Goal: Information Seeking & Learning: Find specific fact

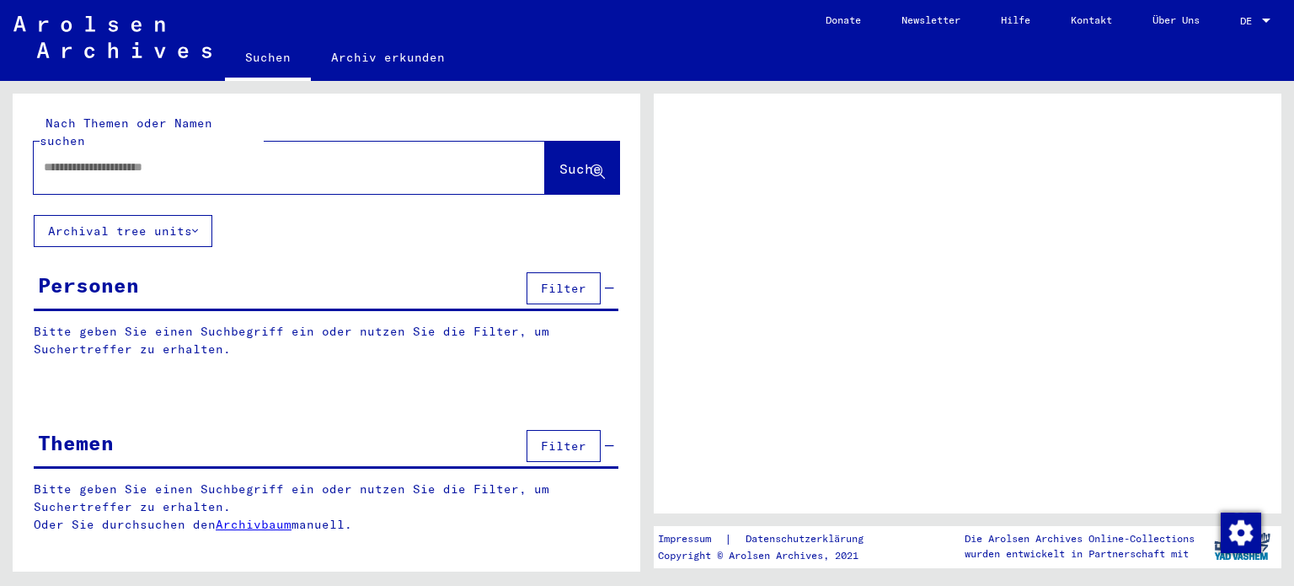
click at [231, 158] on input "text" at bounding box center [274, 167] width 461 height 18
type input "**********"
click at [559, 160] on span "Suche" at bounding box center [580, 168] width 42 height 17
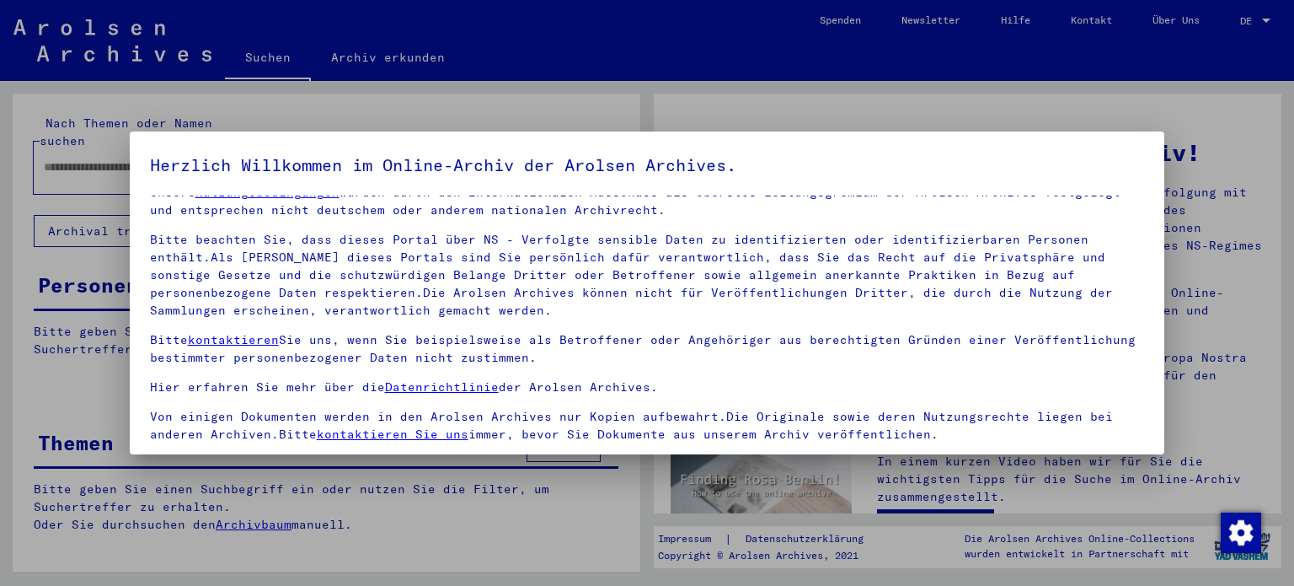
scroll to position [142, 0]
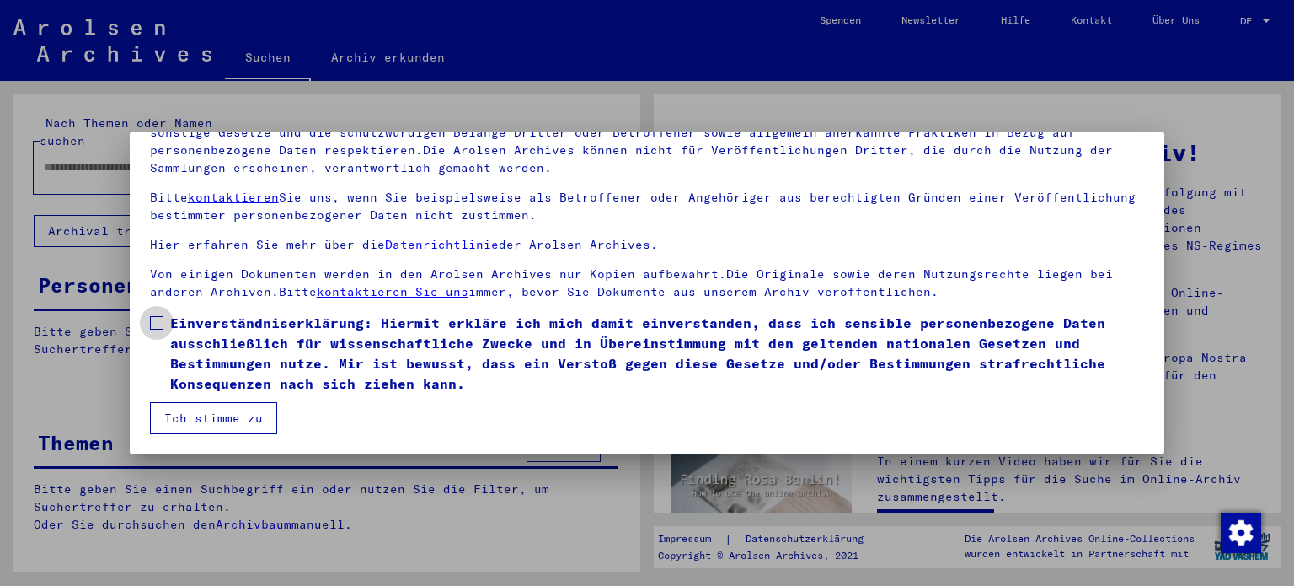
click at [154, 324] on span at bounding box center [156, 322] width 13 height 13
click at [214, 411] on button "Ich stimme zu" at bounding box center [213, 418] width 127 height 32
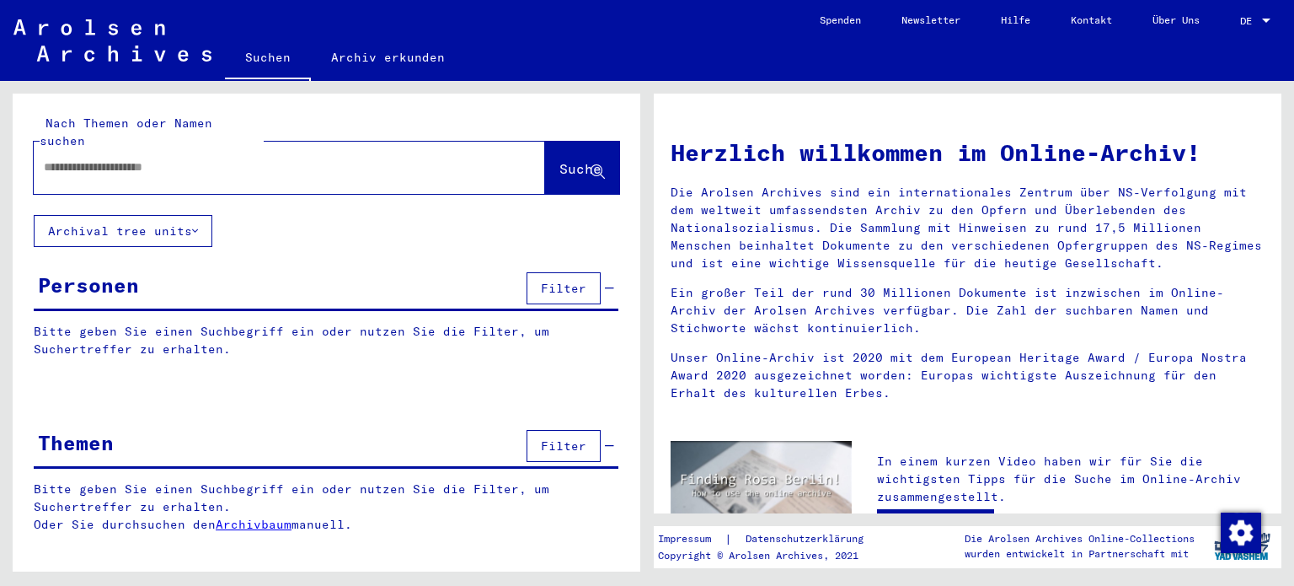
click at [138, 158] on input "text" at bounding box center [269, 167] width 451 height 18
type input "**********"
click at [559, 161] on span "Suche" at bounding box center [581, 170] width 45 height 18
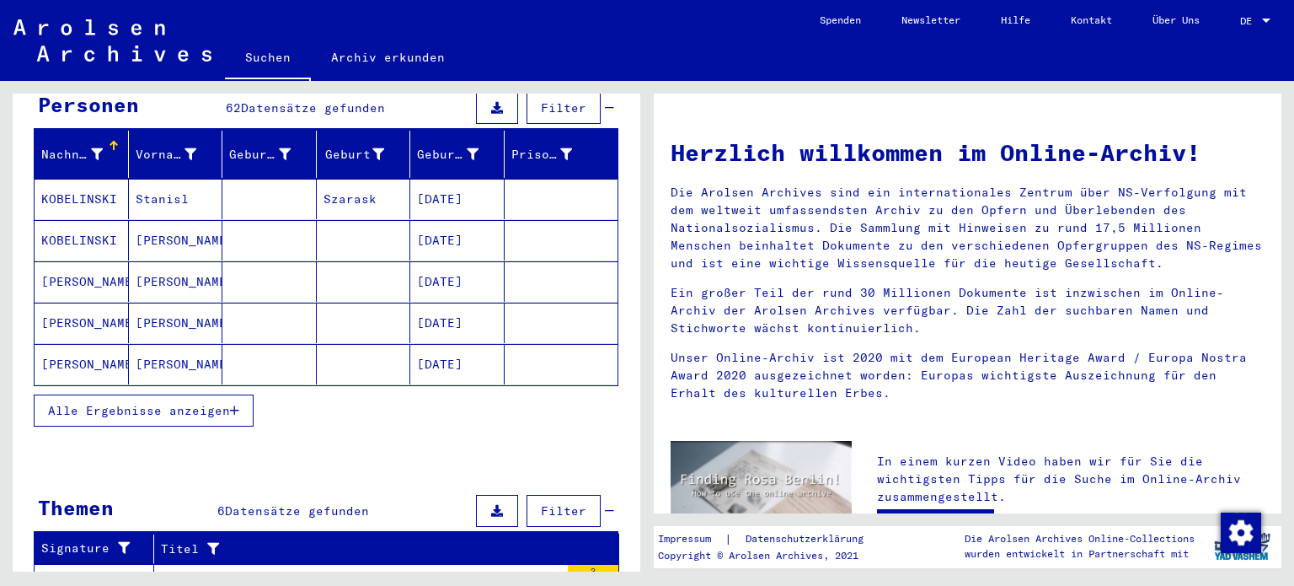
scroll to position [194, 0]
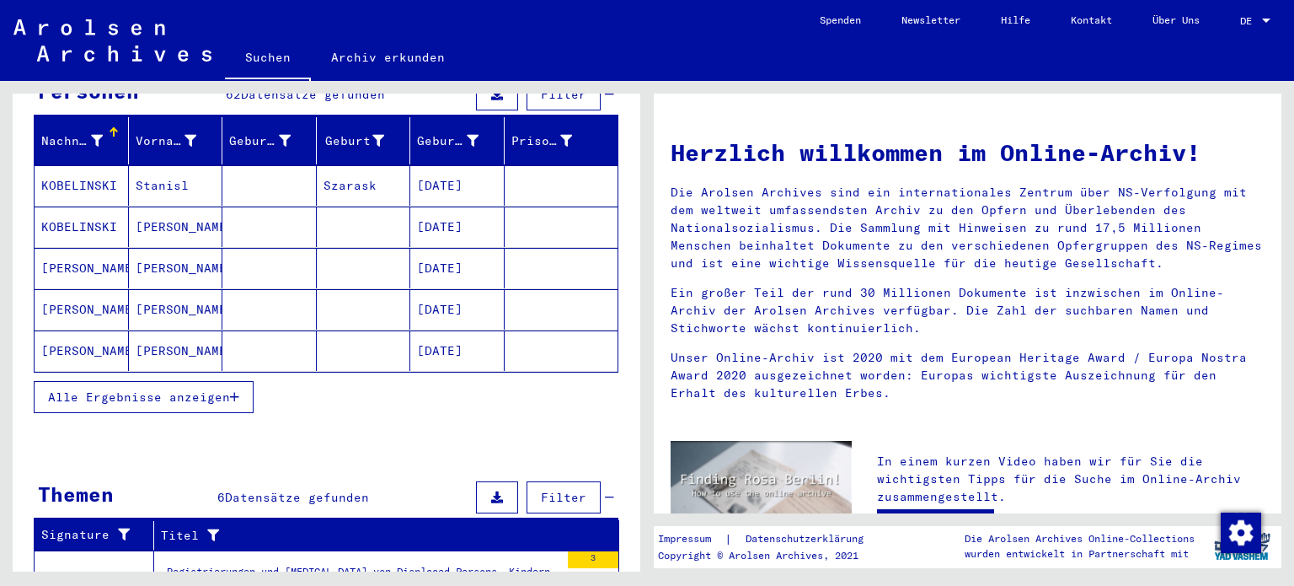
click at [226, 389] on span "Alle Ergebnisse anzeigen" at bounding box center [139, 396] width 182 height 15
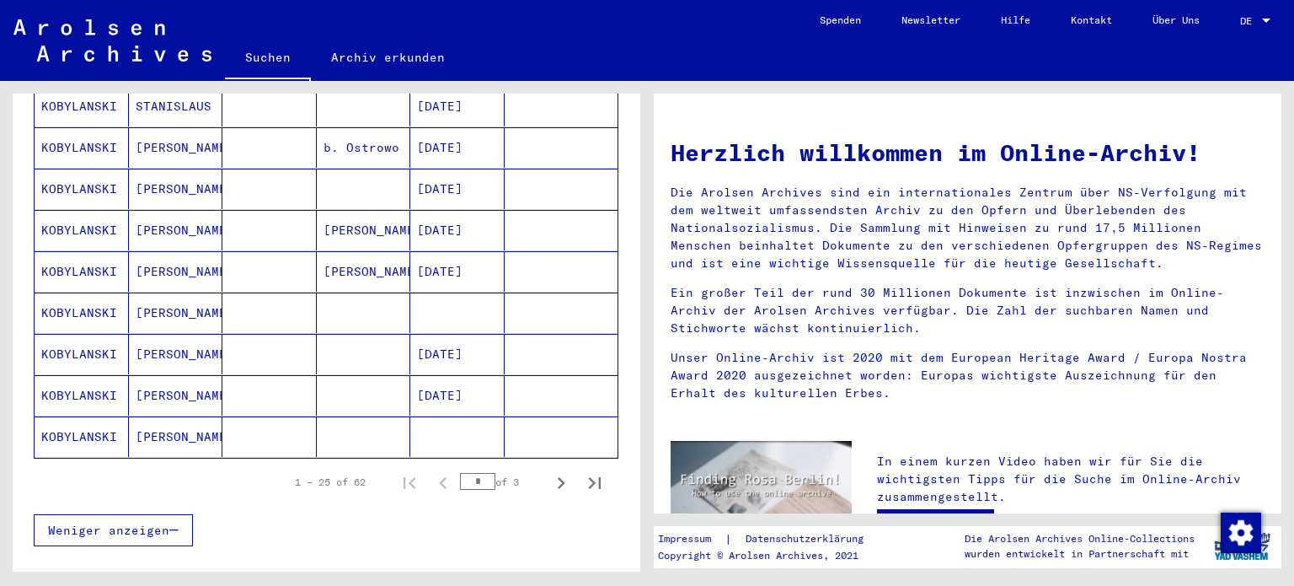
scroll to position [936, 0]
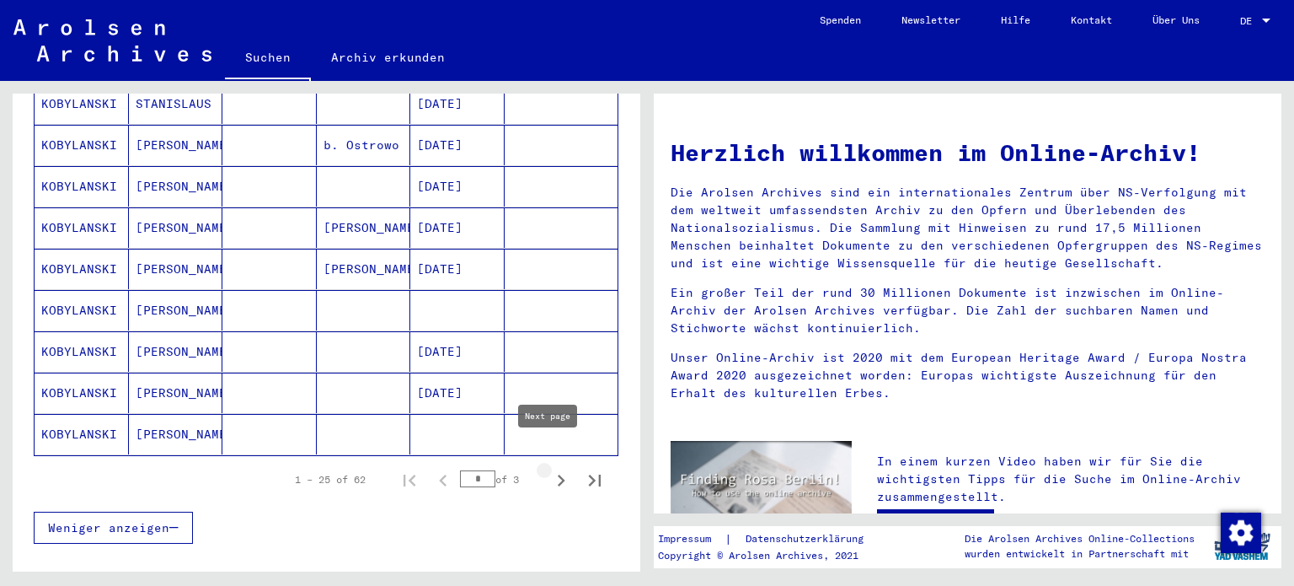
click at [558, 474] on icon "Next page" at bounding box center [562, 480] width 8 height 12
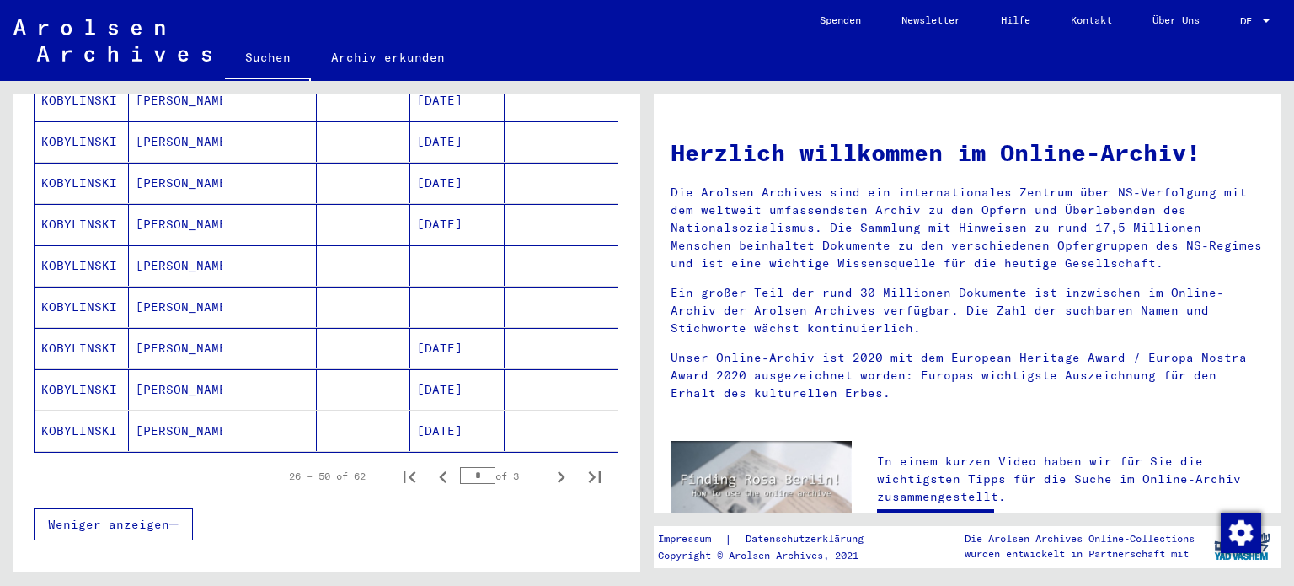
scroll to position [940, 0]
click at [549, 464] on icon "Next page" at bounding box center [561, 476] width 24 height 24
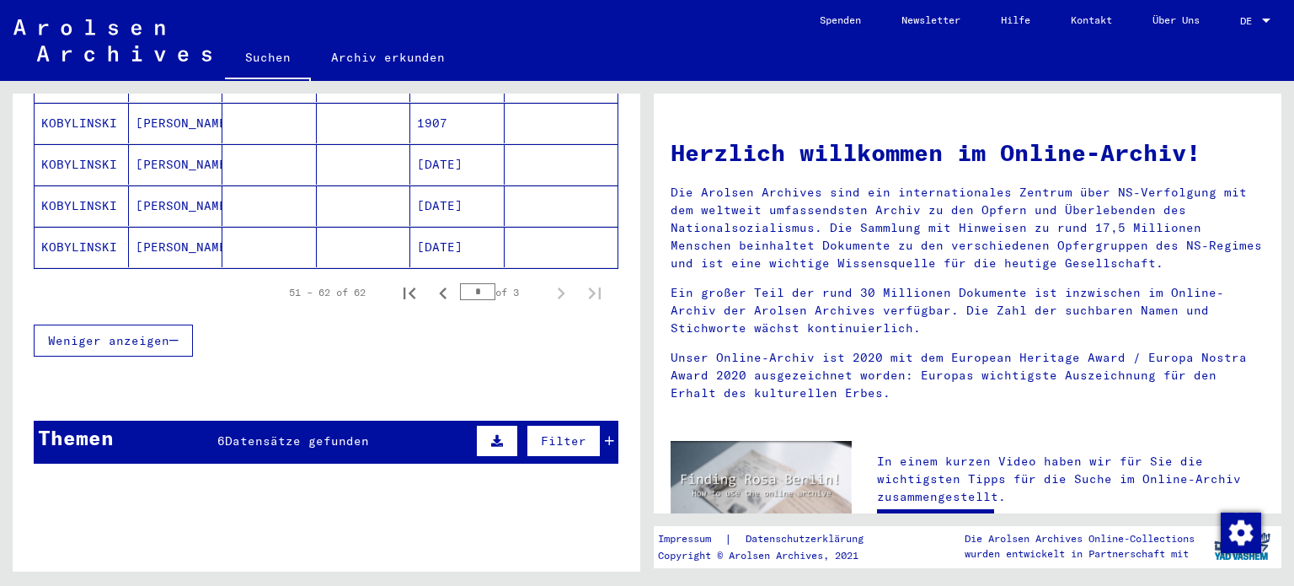
scroll to position [586, 0]
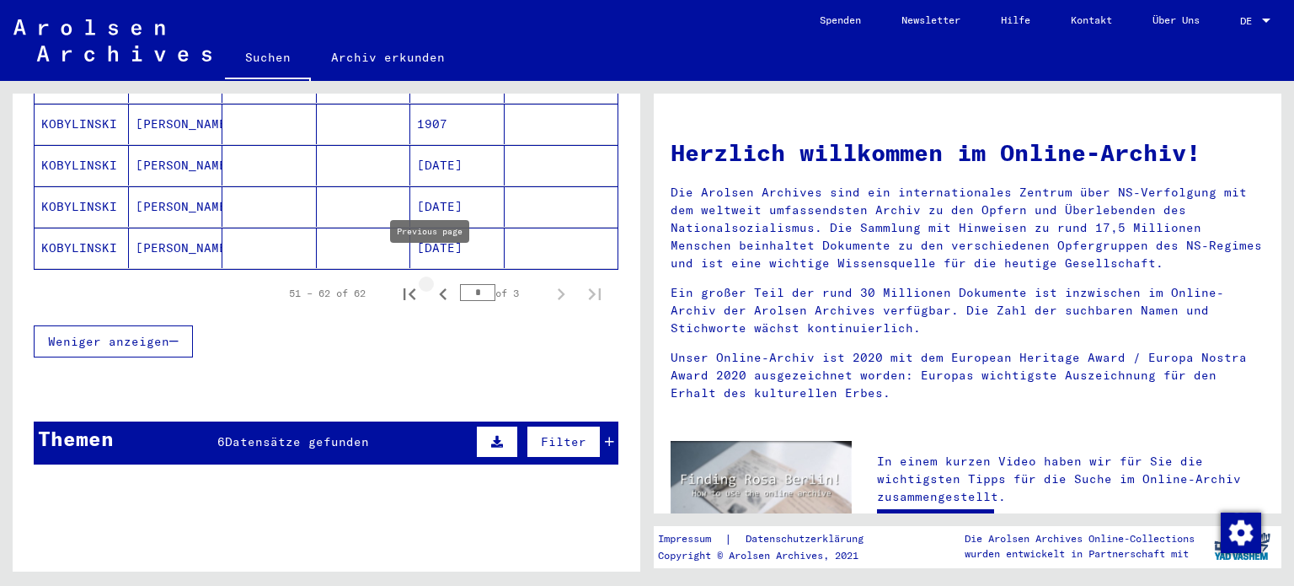
click at [431, 282] on icon "Previous page" at bounding box center [443, 294] width 24 height 24
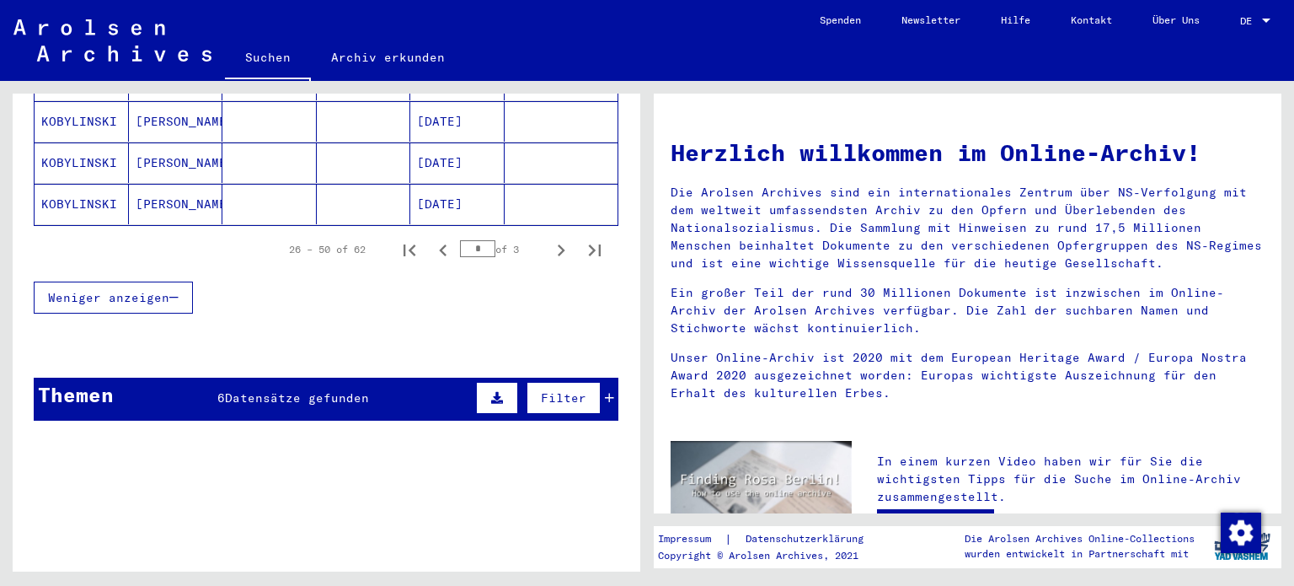
scroll to position [1186, 0]
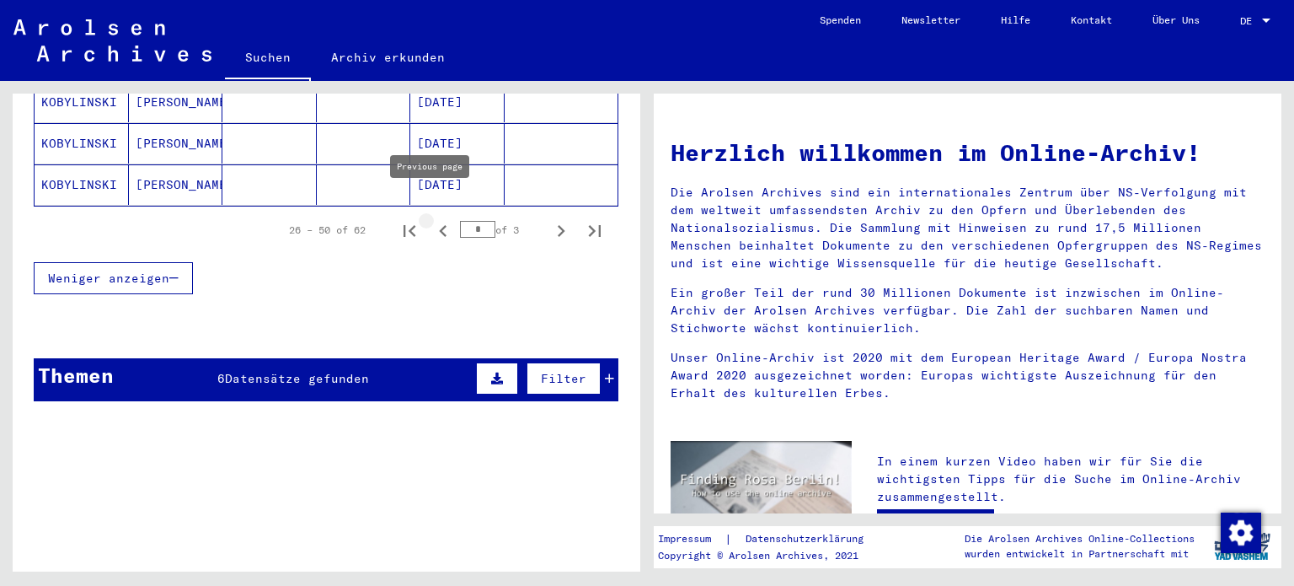
click at [434, 219] on icon "Previous page" at bounding box center [443, 231] width 24 height 24
type input "*"
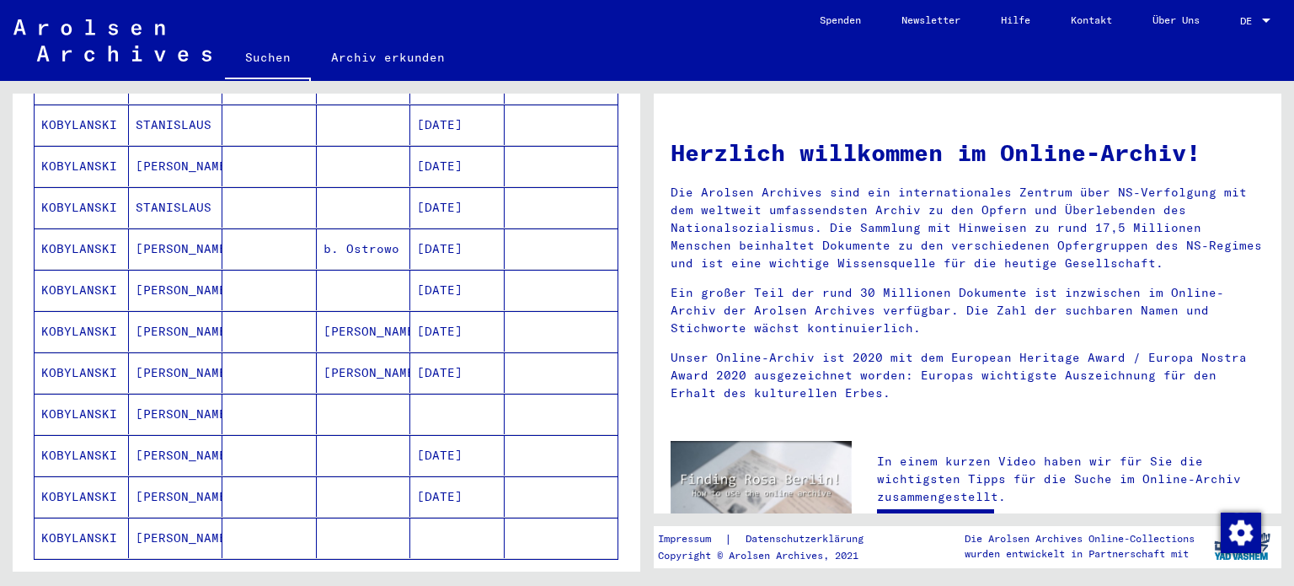
scroll to position [835, 0]
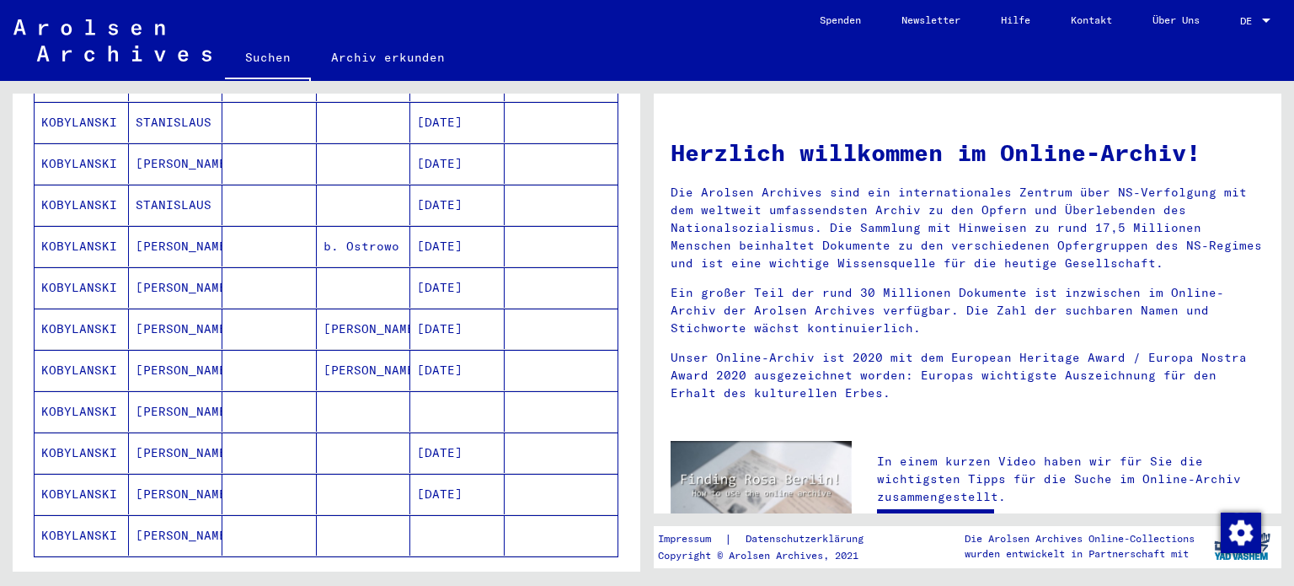
click at [60, 391] on mat-cell "KOBYLANSKI" at bounding box center [82, 411] width 94 height 40
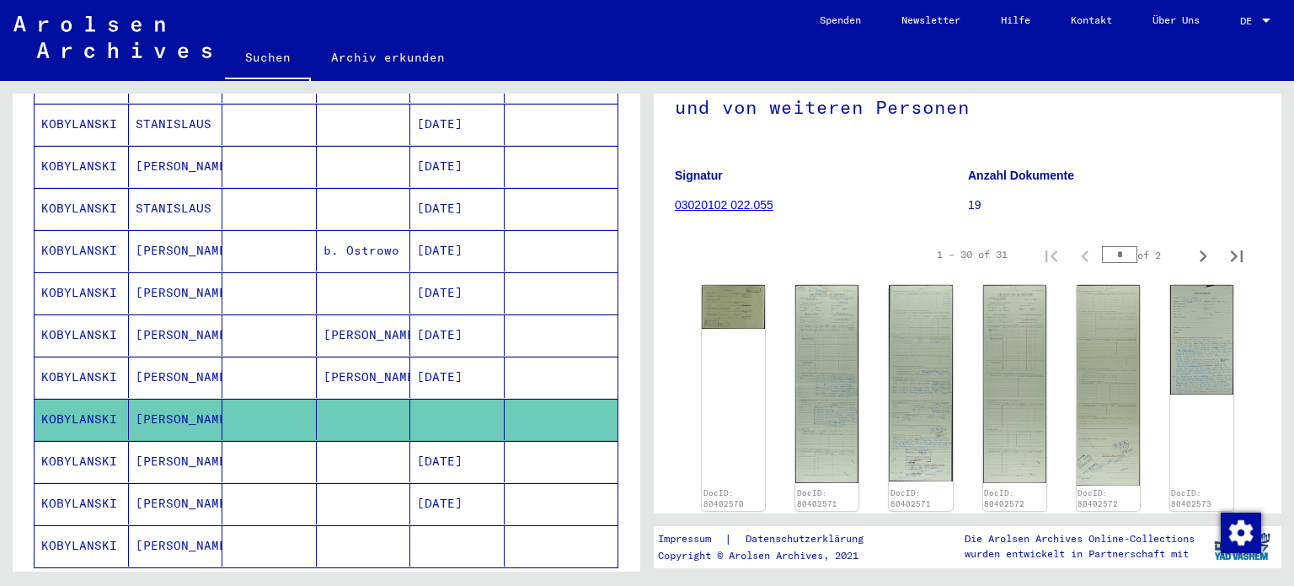
scroll to position [195, 0]
click at [821, 319] on img at bounding box center [827, 383] width 67 height 207
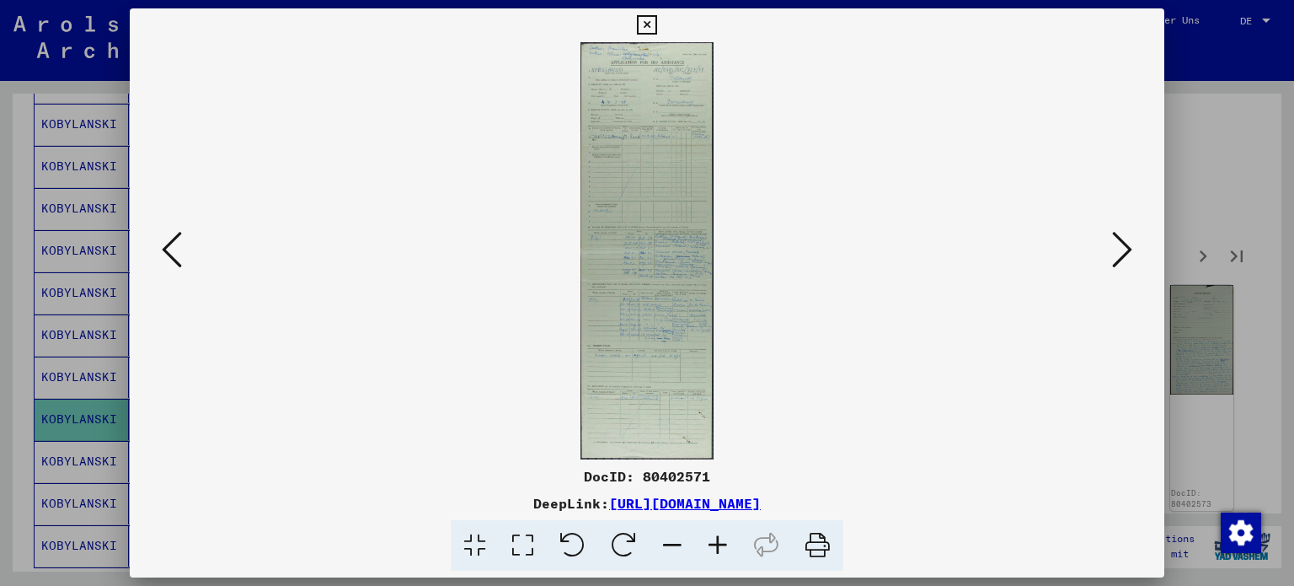
click at [719, 541] on icon at bounding box center [717, 545] width 45 height 51
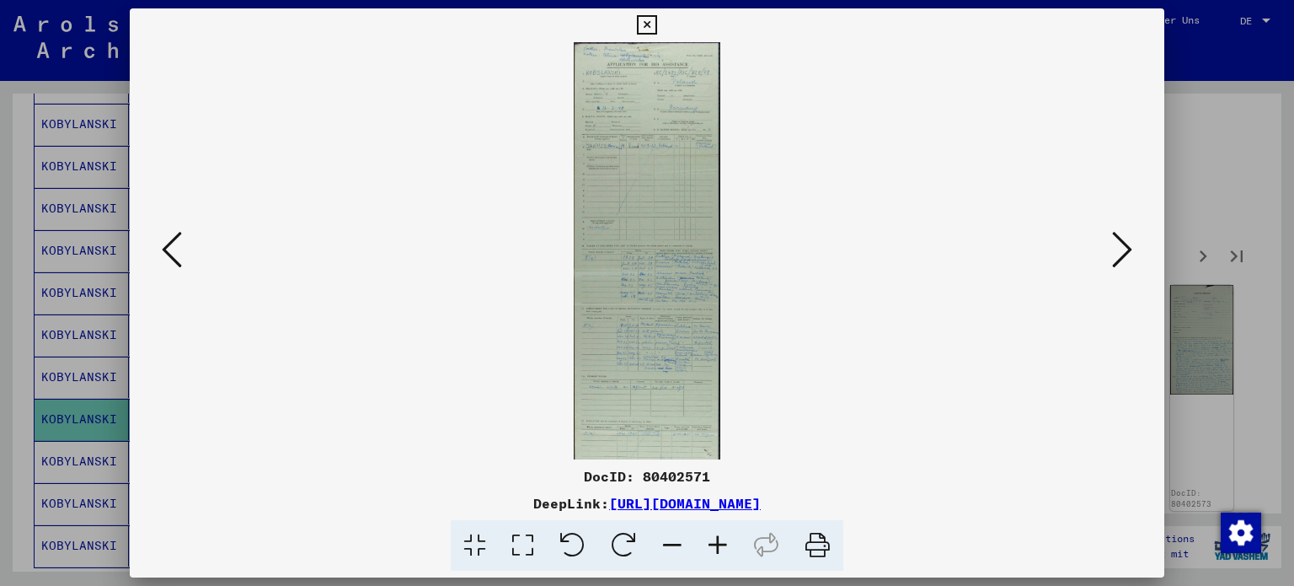
click at [719, 541] on icon at bounding box center [717, 545] width 45 height 51
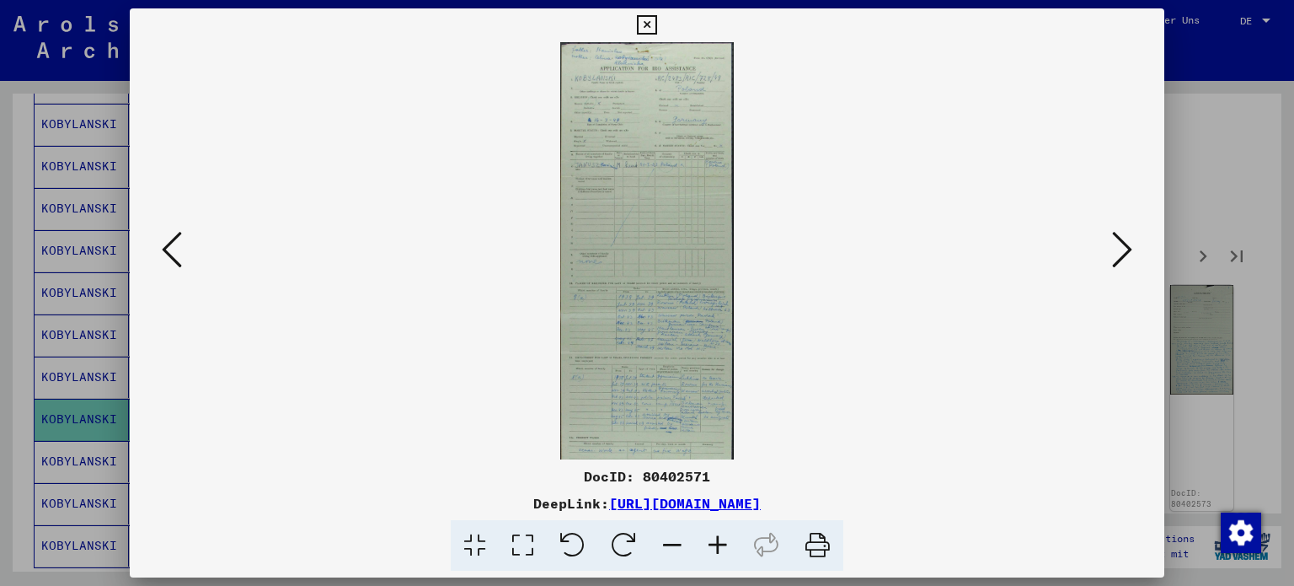
click at [719, 541] on icon at bounding box center [717, 545] width 45 height 51
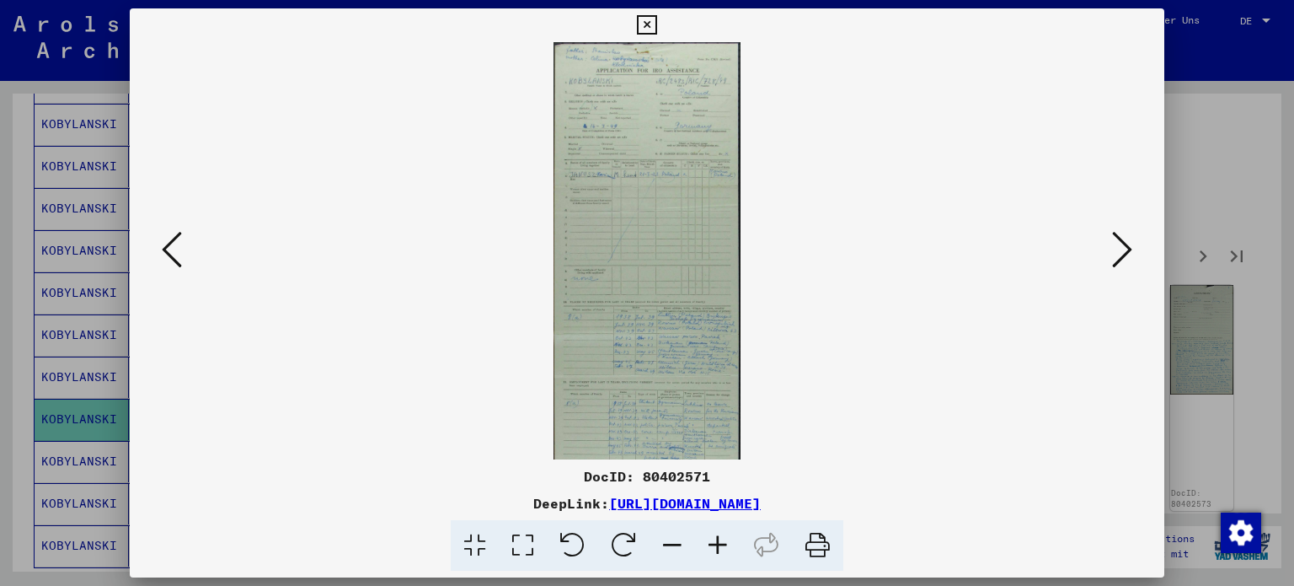
click at [719, 541] on icon at bounding box center [717, 545] width 45 height 51
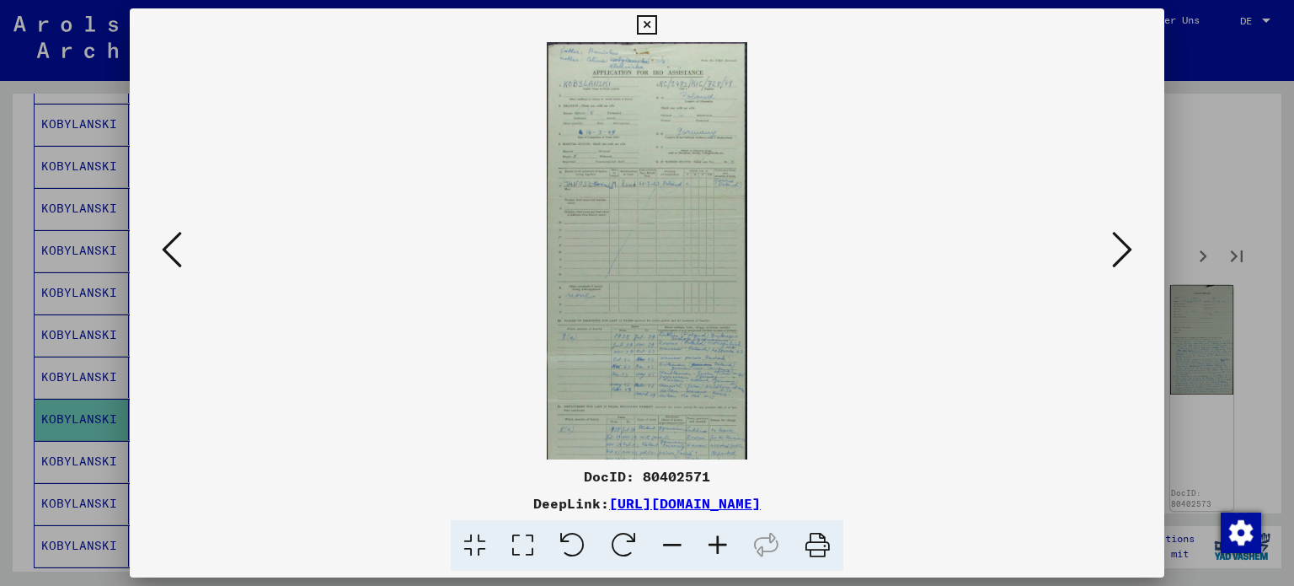
click at [719, 541] on icon at bounding box center [717, 545] width 45 height 51
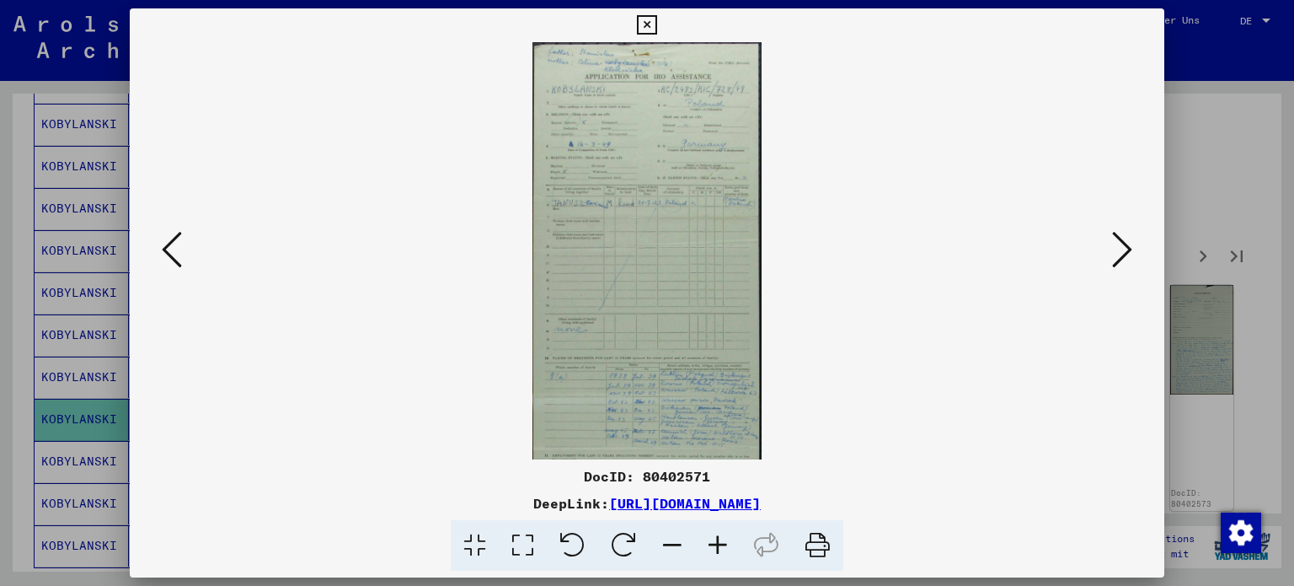
click at [719, 541] on icon at bounding box center [717, 545] width 45 height 51
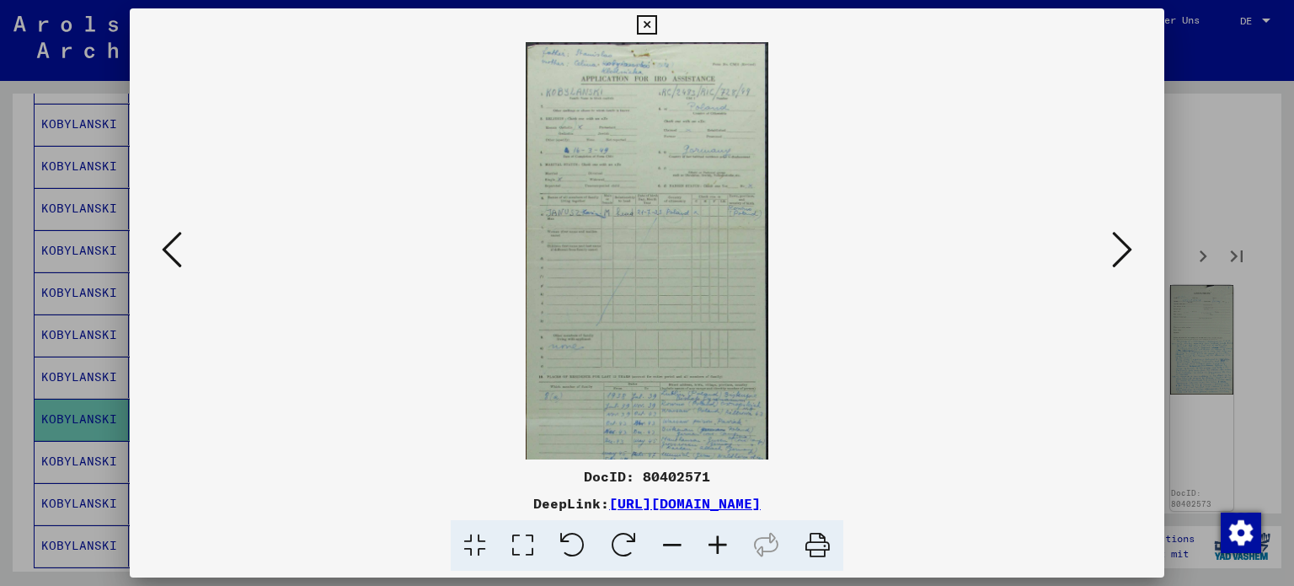
click at [719, 541] on icon at bounding box center [717, 545] width 45 height 51
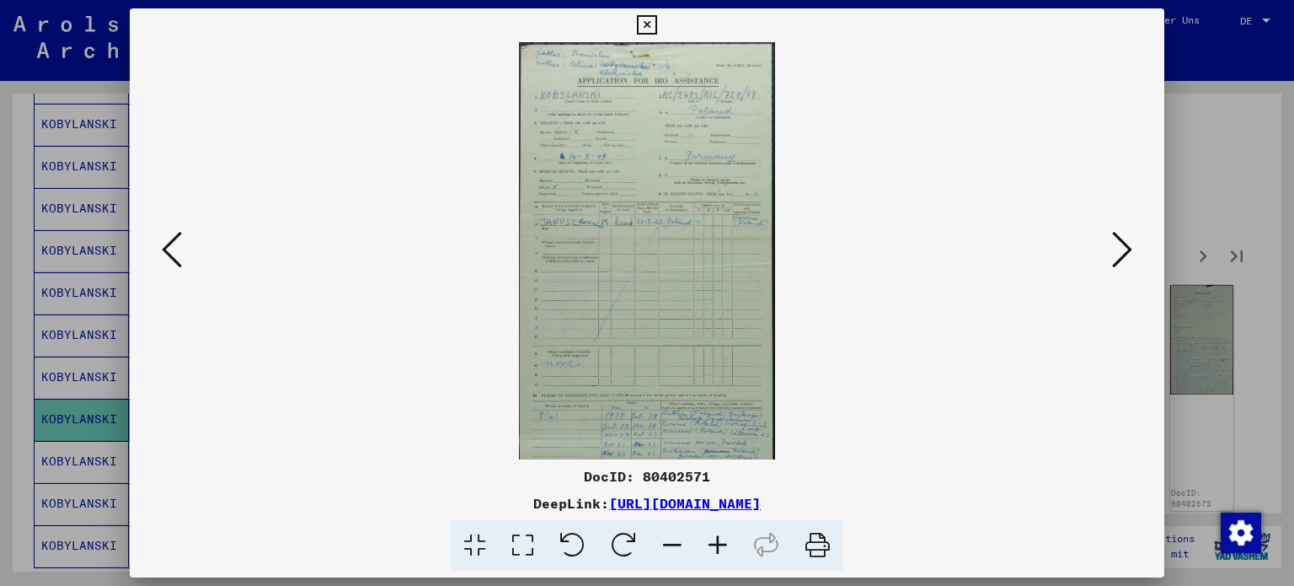
click at [719, 541] on icon at bounding box center [717, 545] width 45 height 51
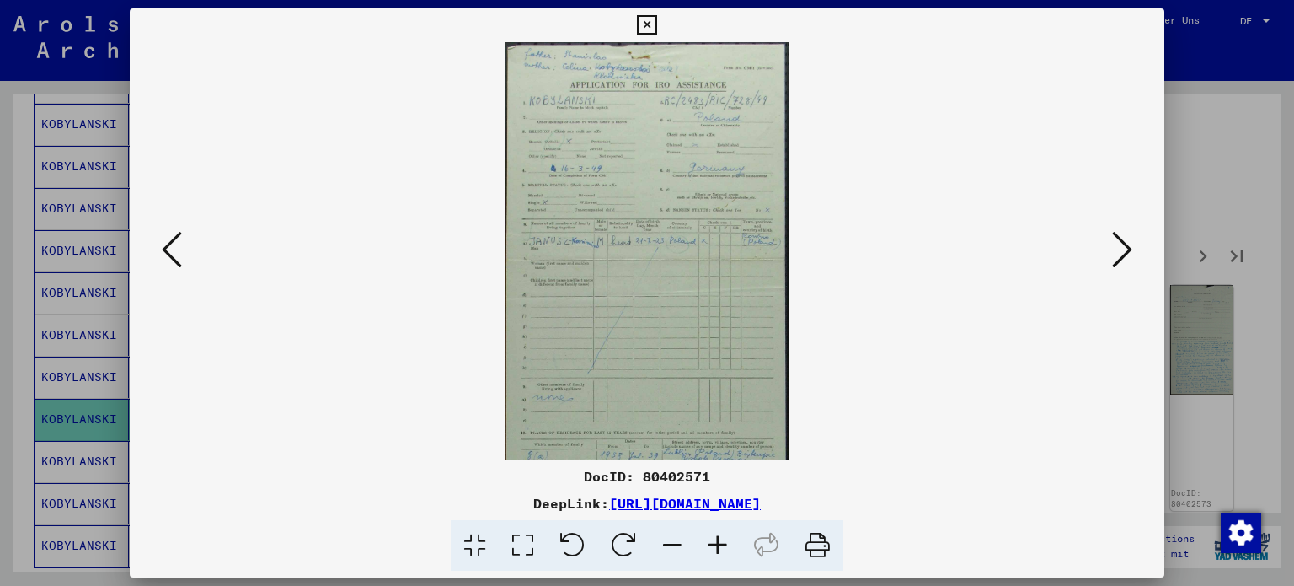
click at [719, 541] on icon at bounding box center [717, 545] width 45 height 51
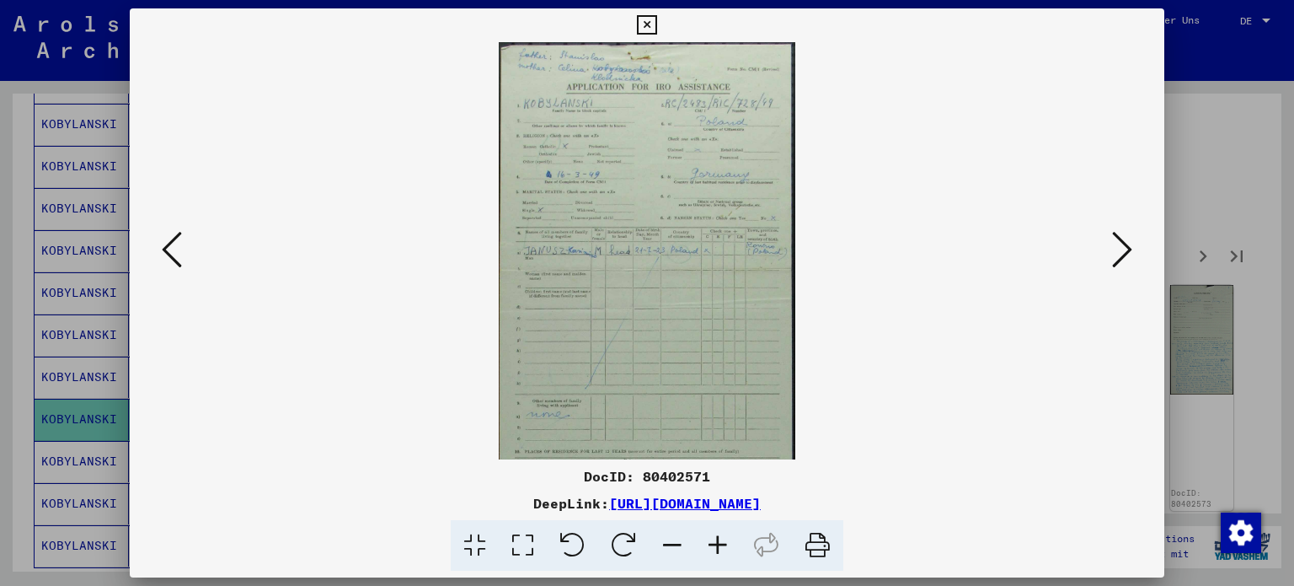
click at [719, 541] on icon at bounding box center [717, 545] width 45 height 51
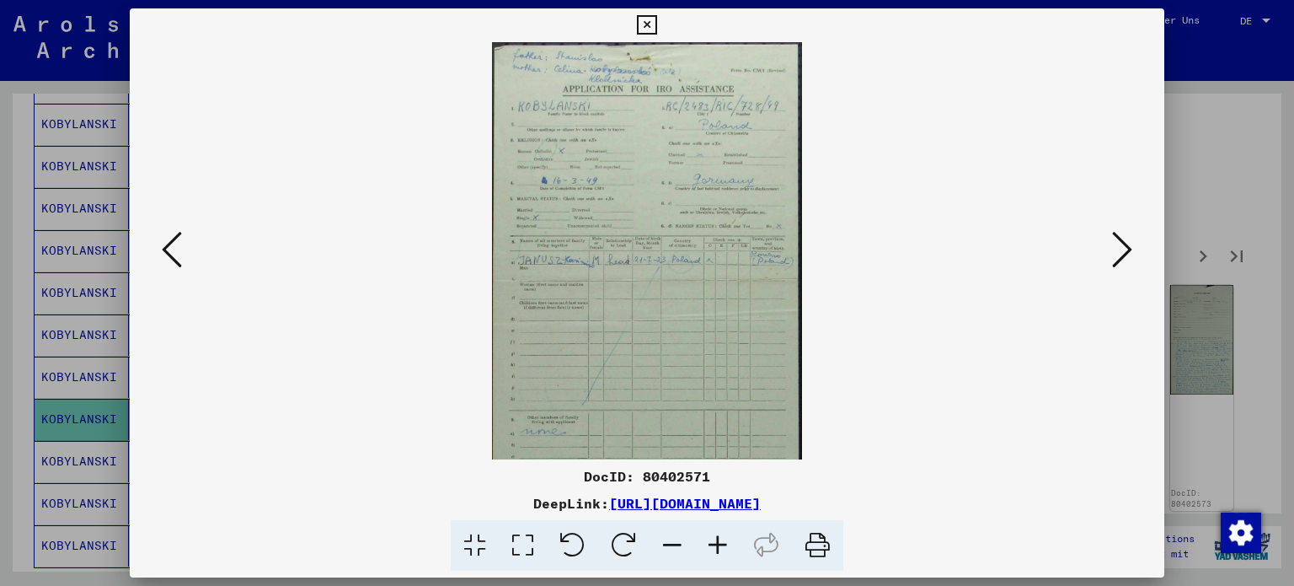
click at [719, 541] on icon at bounding box center [717, 545] width 45 height 51
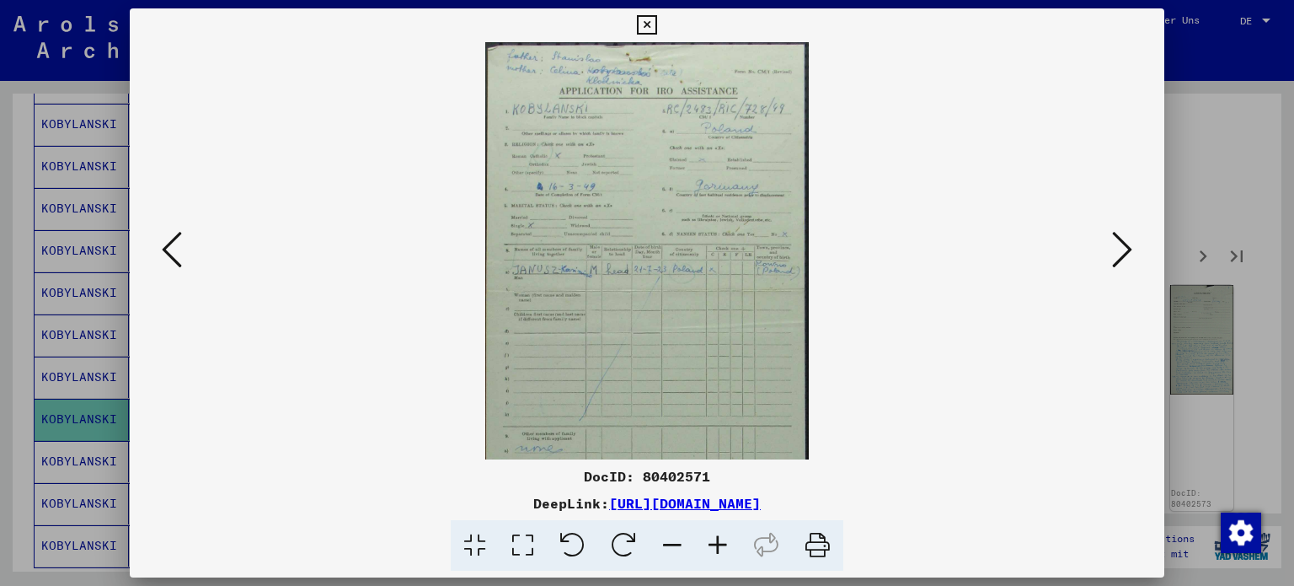
click at [719, 541] on icon at bounding box center [717, 545] width 45 height 51
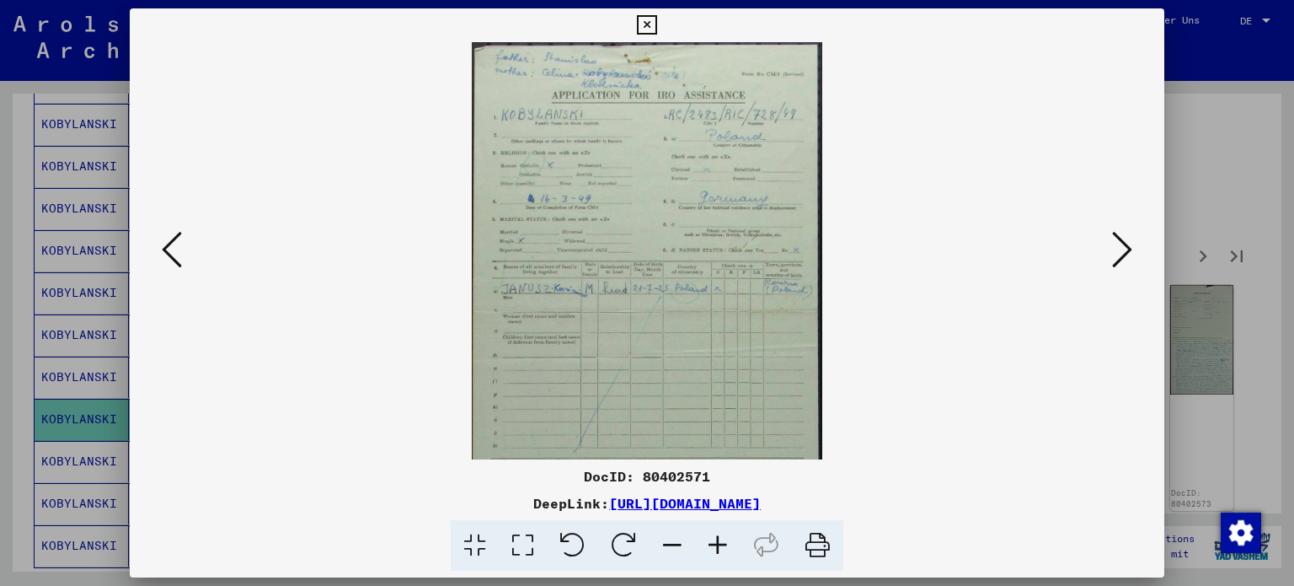
click at [719, 541] on icon at bounding box center [717, 545] width 45 height 51
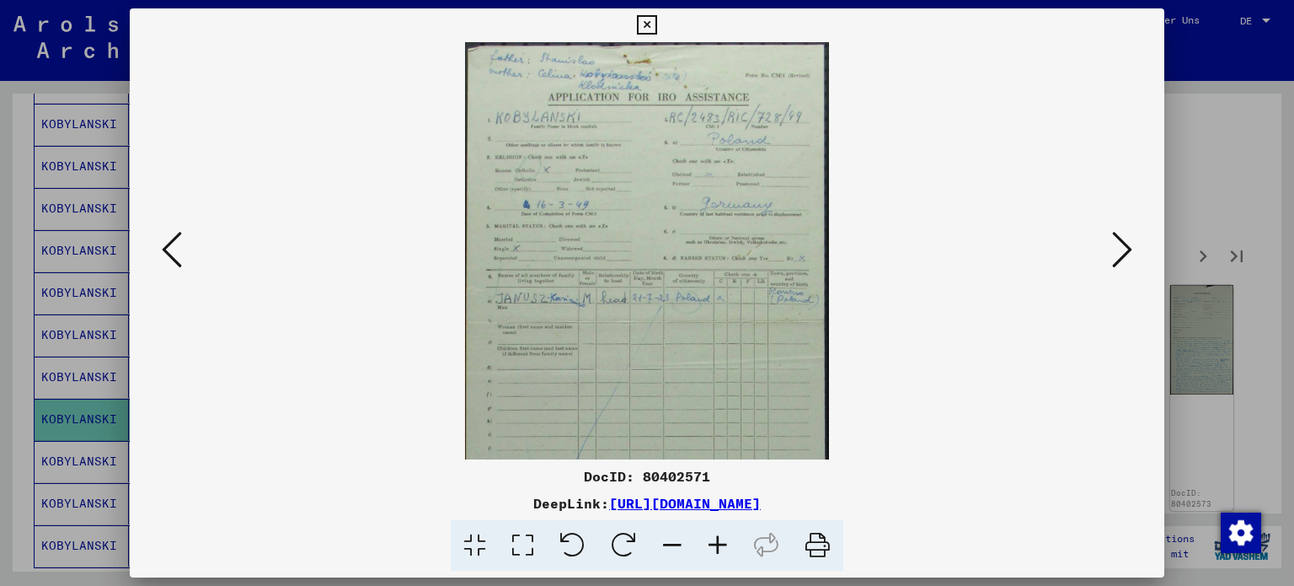
click at [719, 541] on icon at bounding box center [717, 545] width 45 height 51
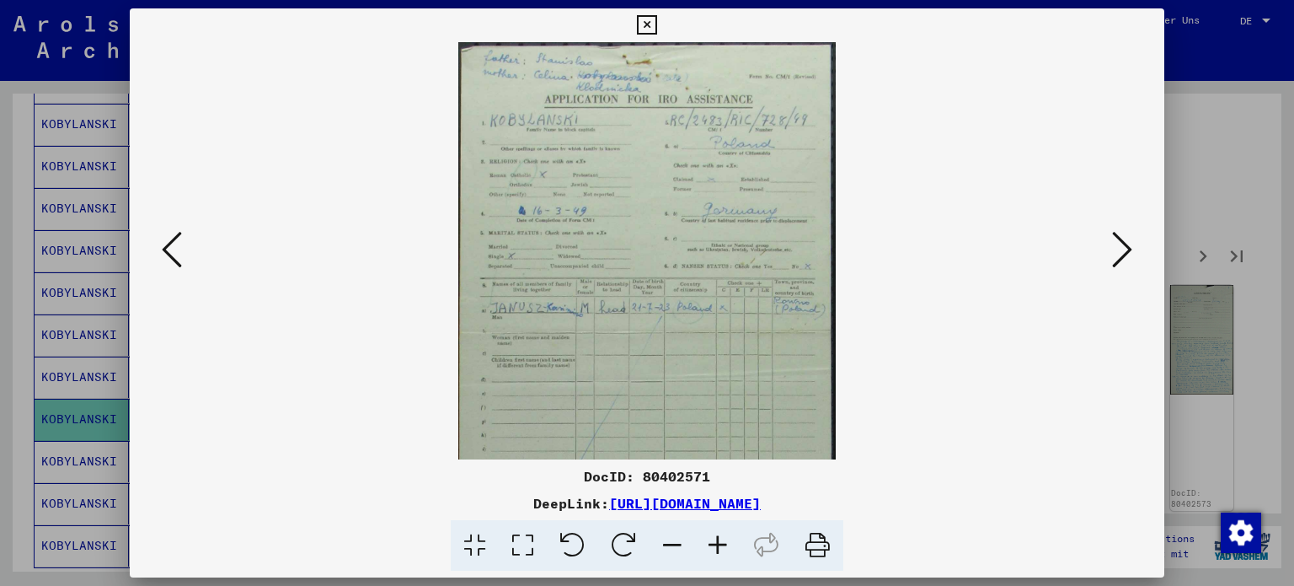
click at [719, 541] on icon at bounding box center [717, 545] width 45 height 51
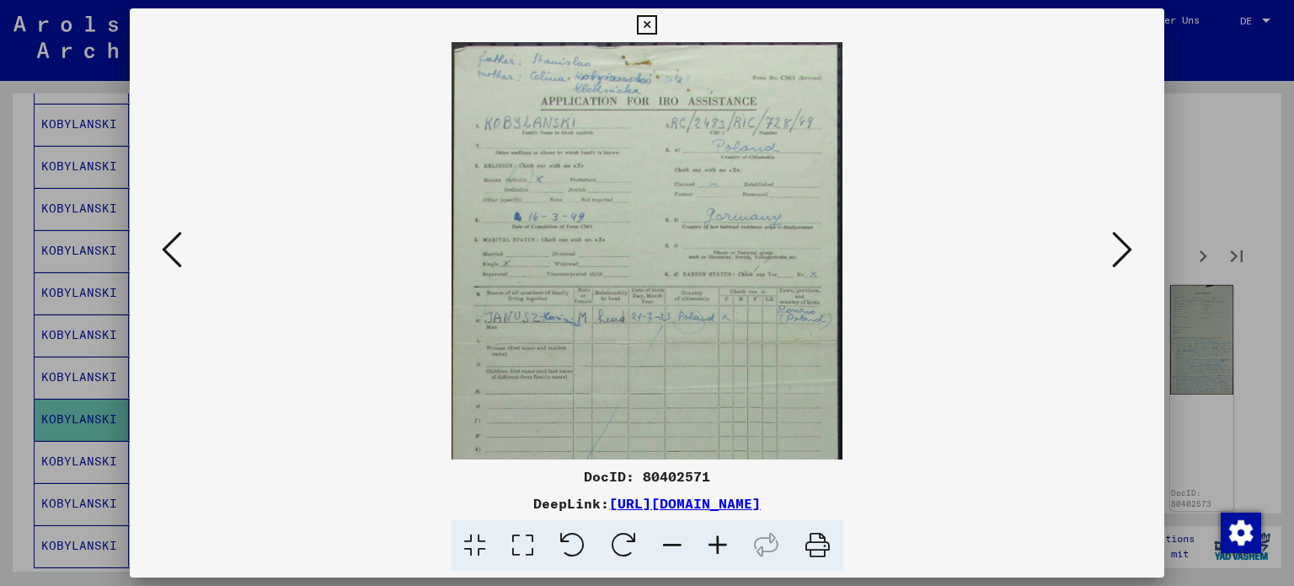
click at [719, 541] on icon at bounding box center [717, 545] width 45 height 51
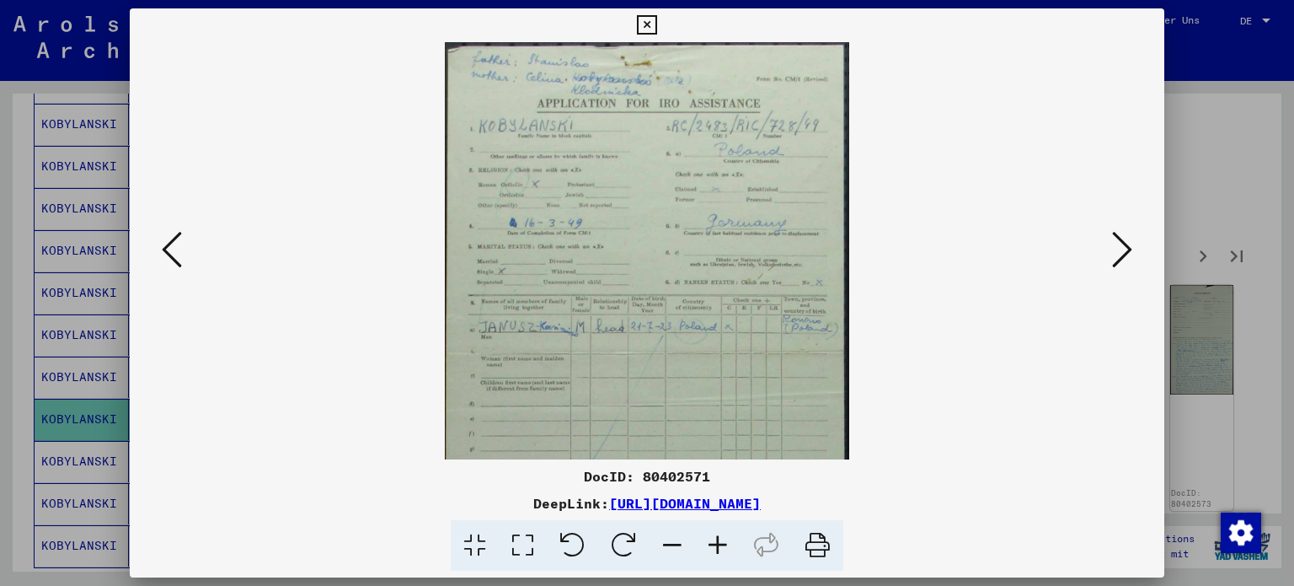
click at [719, 541] on icon at bounding box center [717, 545] width 45 height 51
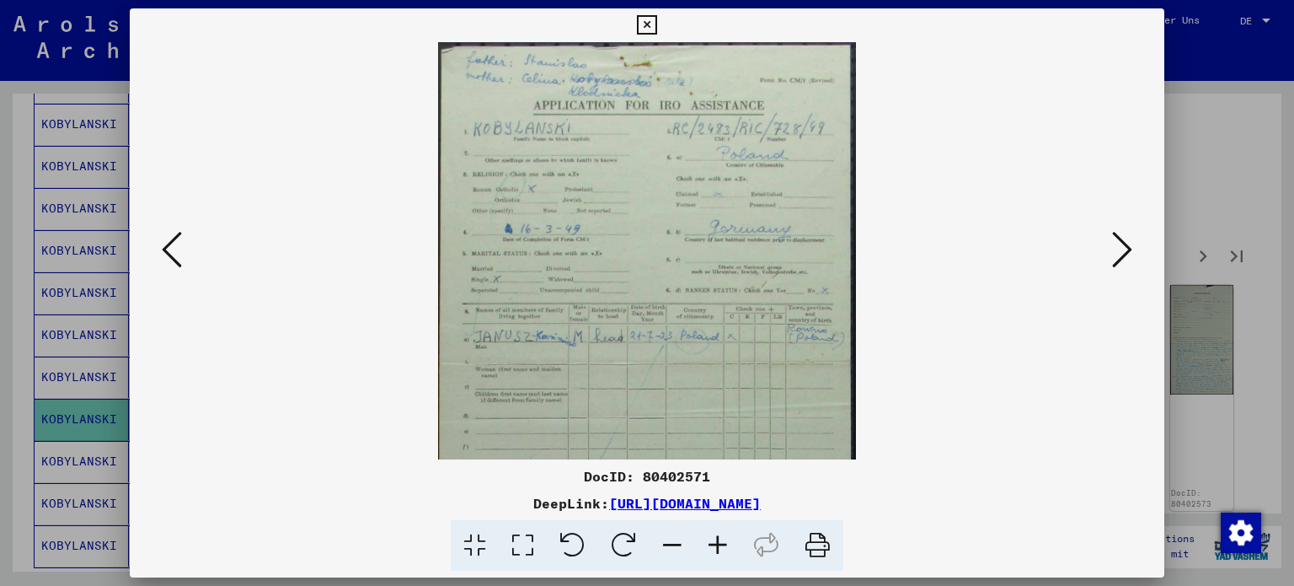
click at [719, 541] on icon at bounding box center [717, 545] width 45 height 51
click at [650, 24] on icon at bounding box center [646, 25] width 19 height 20
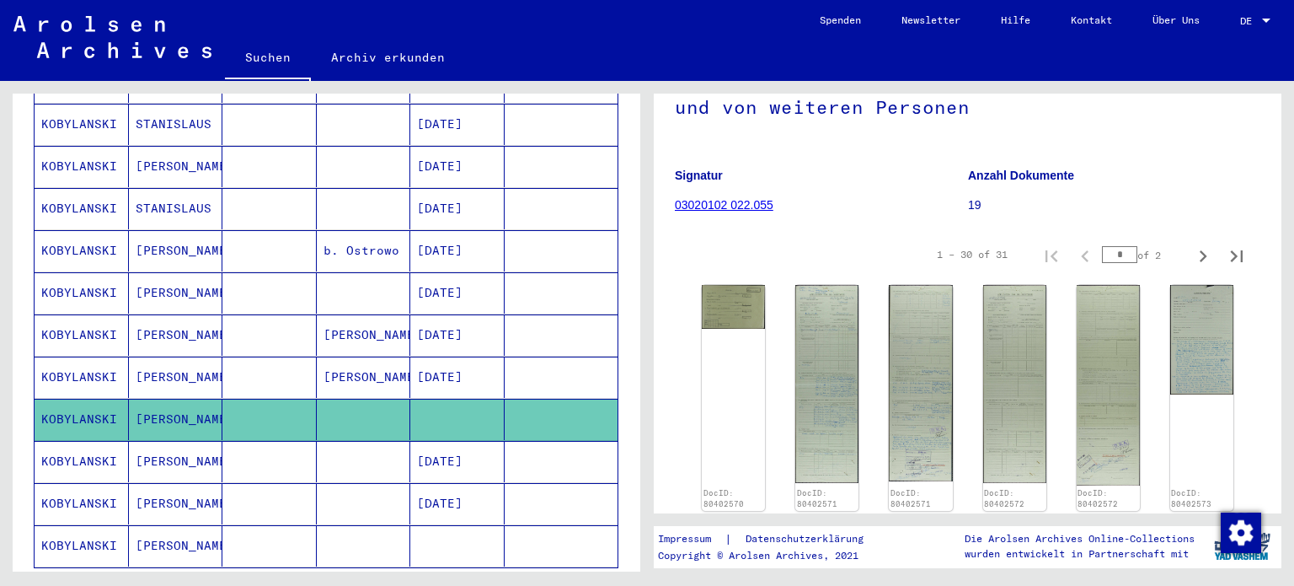
click at [98, 525] on mat-cell "KOBYLANSKI" at bounding box center [82, 545] width 94 height 41
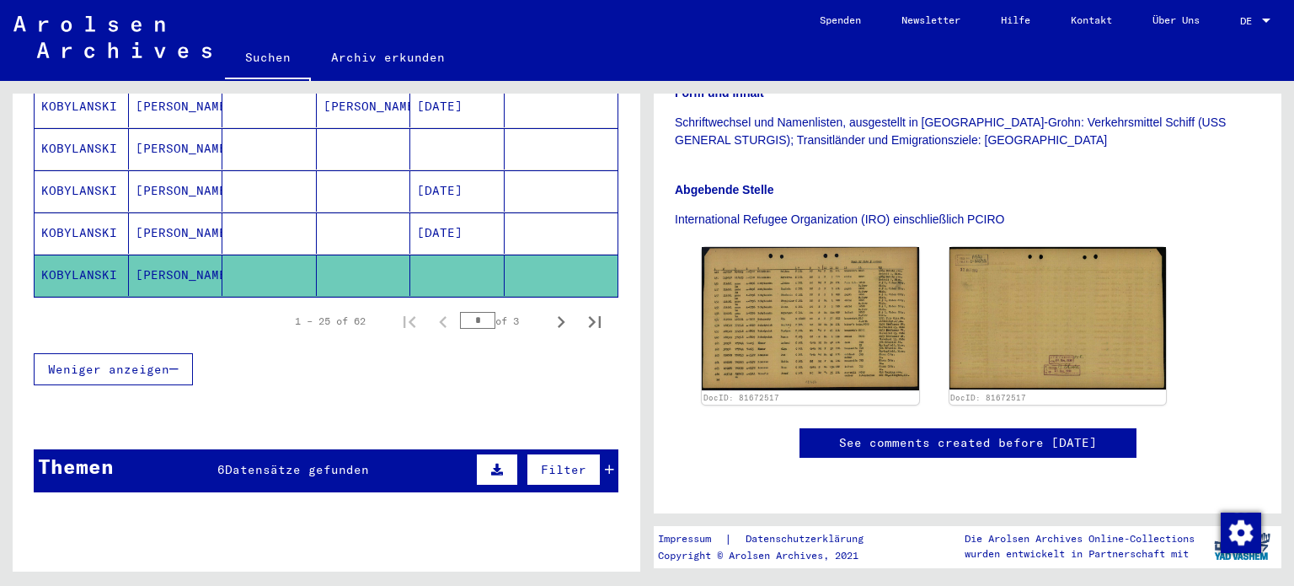
scroll to position [1116, 0]
click at [329, 462] on span "Datensätze gefunden" at bounding box center [297, 469] width 144 height 15
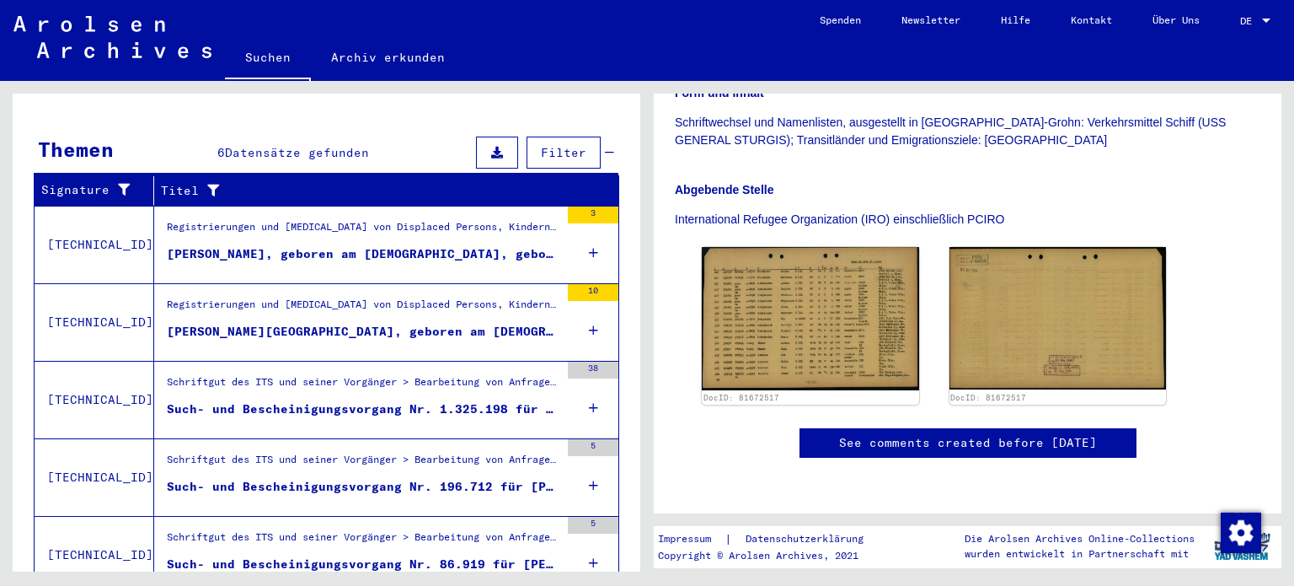
scroll to position [1473, 0]
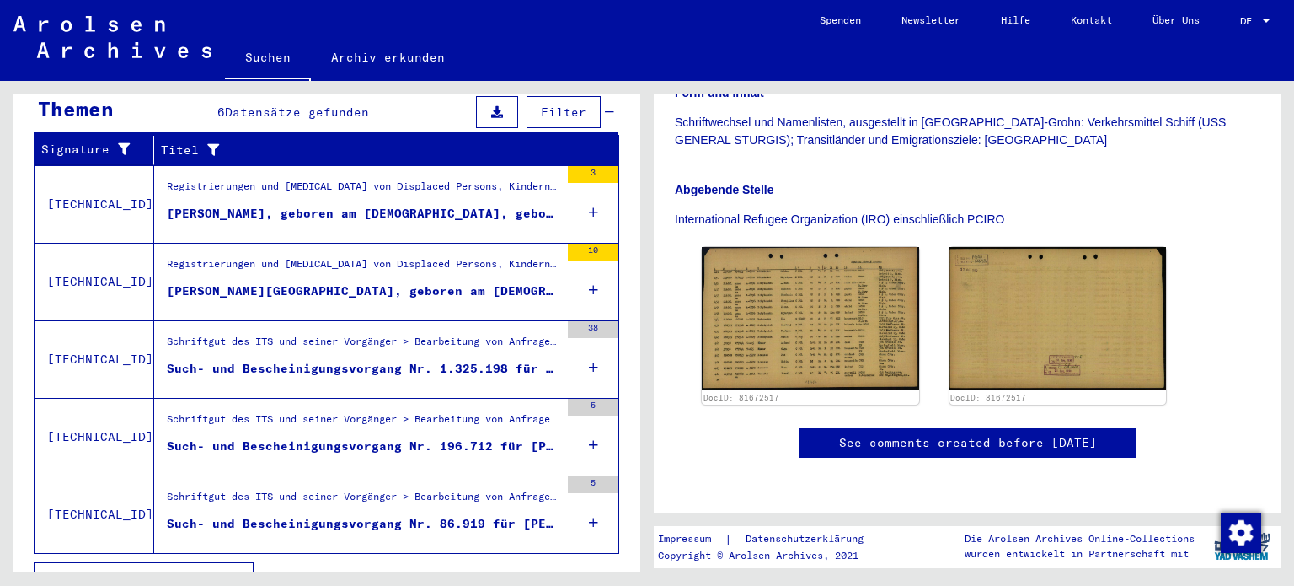
click at [327, 360] on div "Such- und Bescheinigungsvorgang Nr. 1.325.198 für [PERSON_NAME][GEOGRAPHIC_DATA…" at bounding box center [363, 369] width 393 height 18
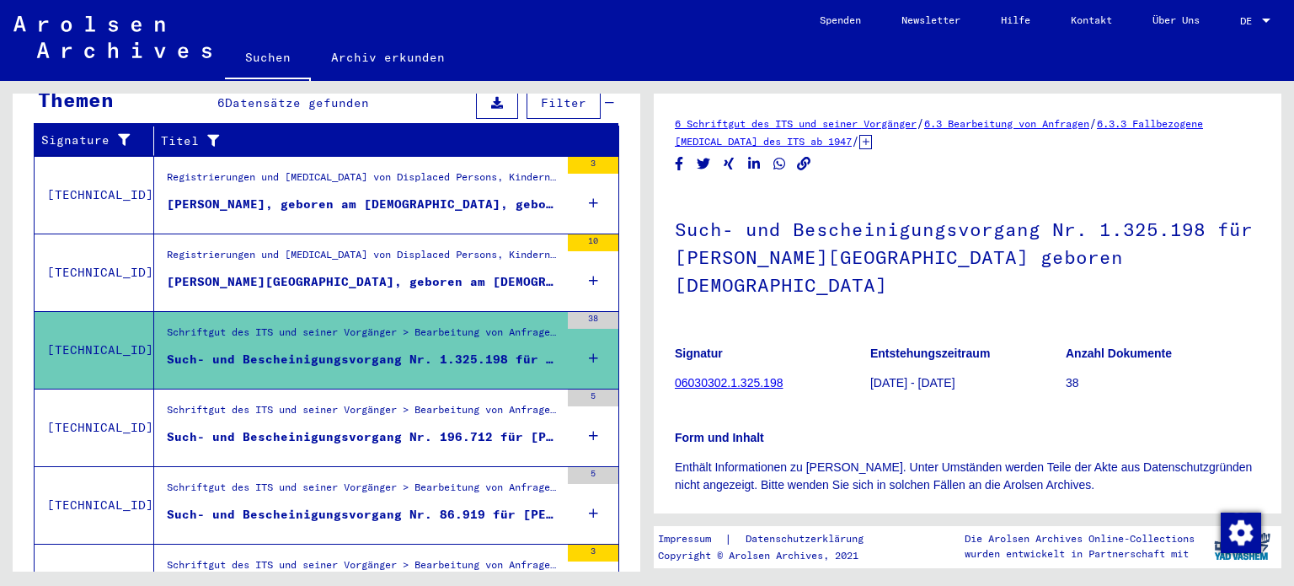
click at [354, 428] on div "Such- und Bescheinigungsvorgang Nr. 196.712 für [PERSON_NAME][GEOGRAPHIC_DATA] …" at bounding box center [363, 437] width 393 height 18
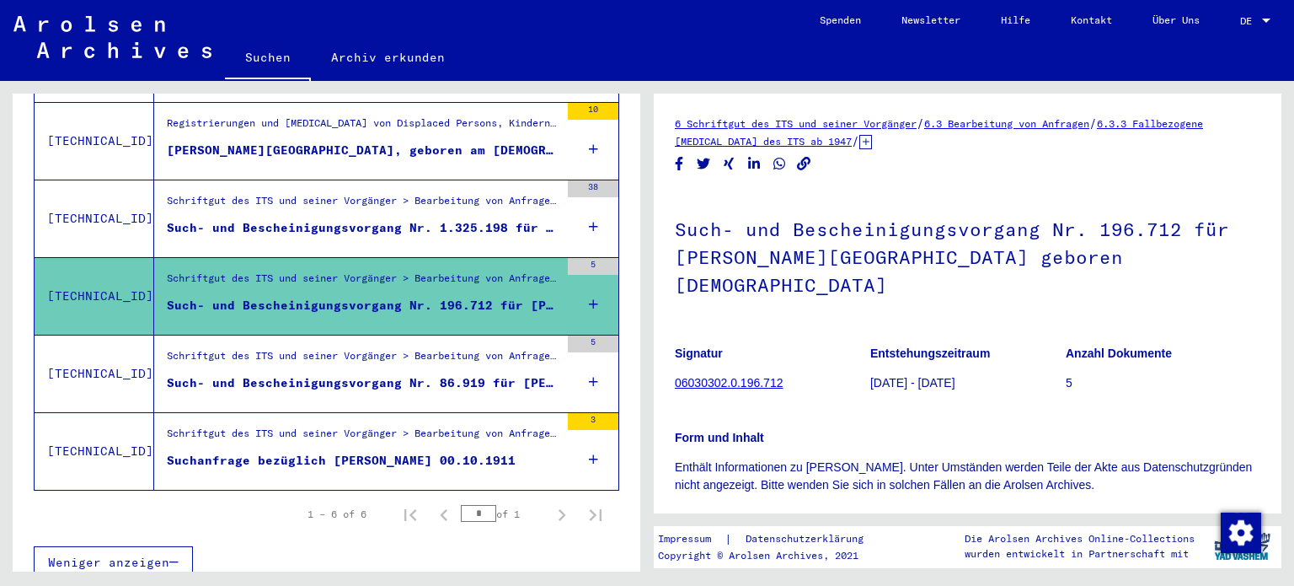
scroll to position [416, 0]
click at [362, 451] on div "Suchanfrage bezüglich [PERSON_NAME] 00.10.1911" at bounding box center [341, 460] width 349 height 18
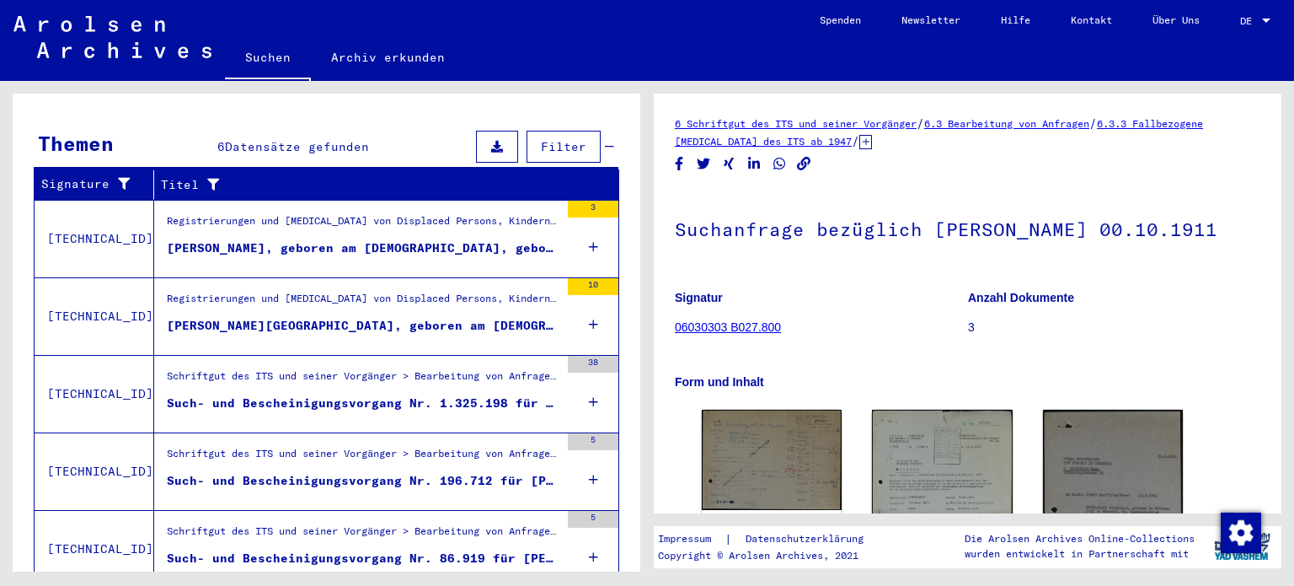
scroll to position [239, 0]
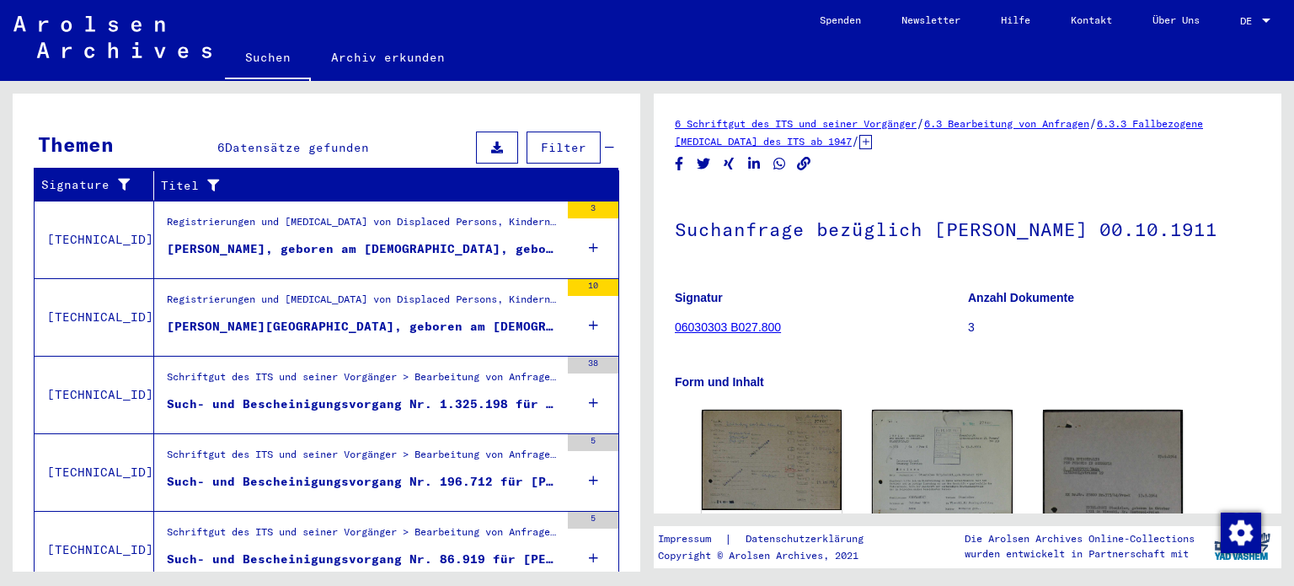
click at [348, 318] on div "[PERSON_NAME][GEOGRAPHIC_DATA], geboren am [DEMOGRAPHIC_DATA], geboren in [GEOG…" at bounding box center [363, 327] width 393 height 18
